Goal: Task Accomplishment & Management: Manage account settings

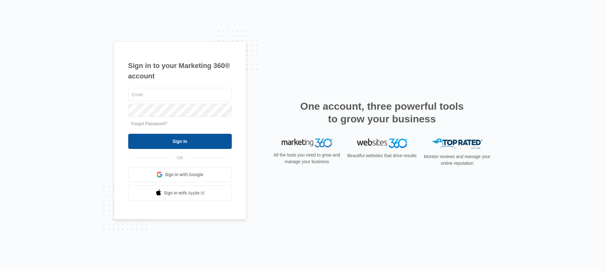
type input "[EMAIL_ADDRESS][DOMAIN_NAME]"
click at [159, 138] on input "Sign In" at bounding box center [180, 141] width 104 height 15
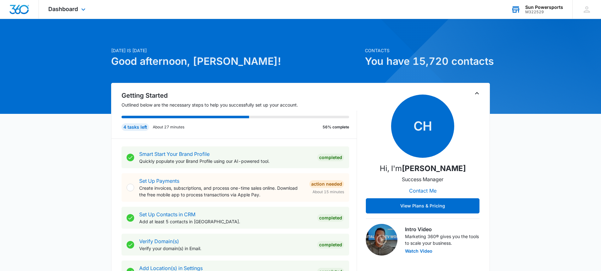
click at [544, 6] on div "Sun Powersports" at bounding box center [545, 7] width 38 height 5
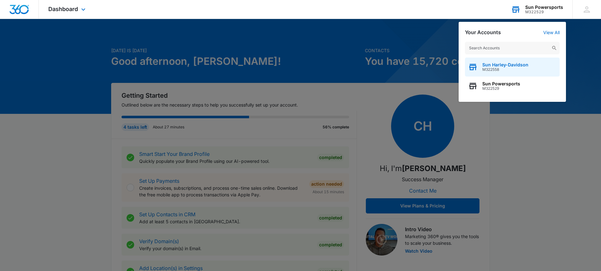
click at [488, 64] on span "Sun Harley-Davidson" at bounding box center [506, 64] width 46 height 5
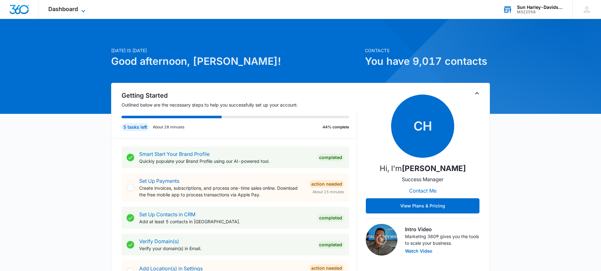
click at [80, 11] on icon at bounding box center [84, 11] width 8 height 8
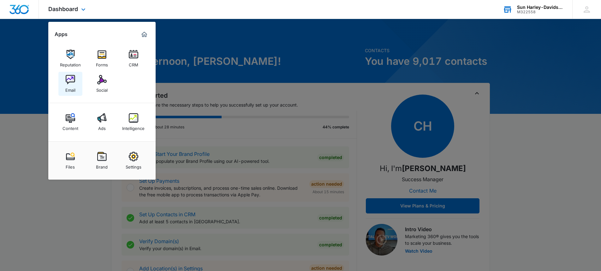
click at [67, 80] on img at bounding box center [70, 79] width 9 height 9
